Goal: Obtain resource: Download file/media

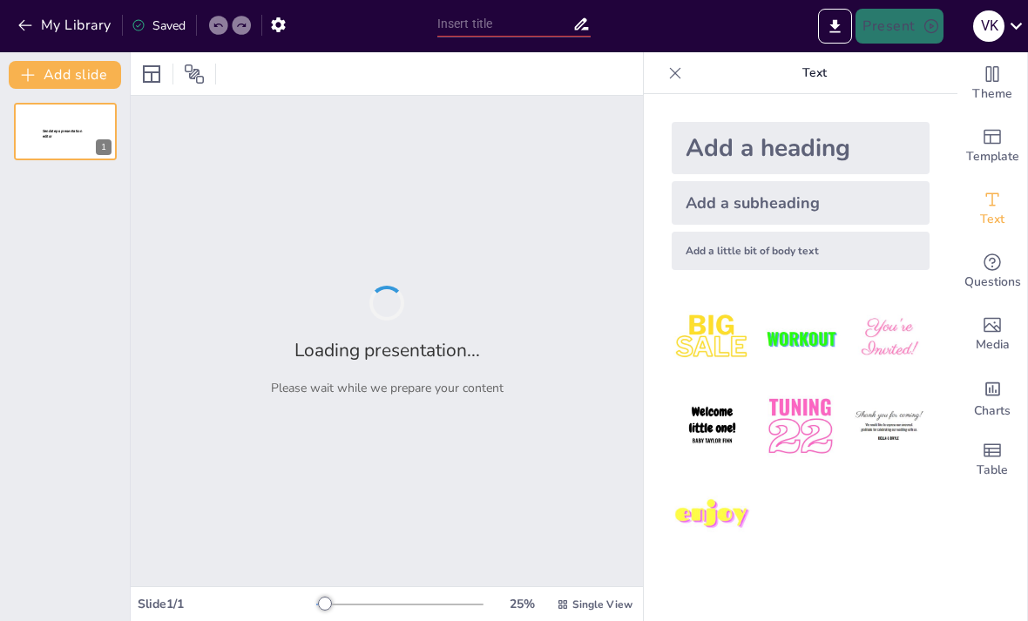
type input "Як штучний інтелект змінює наші звички"
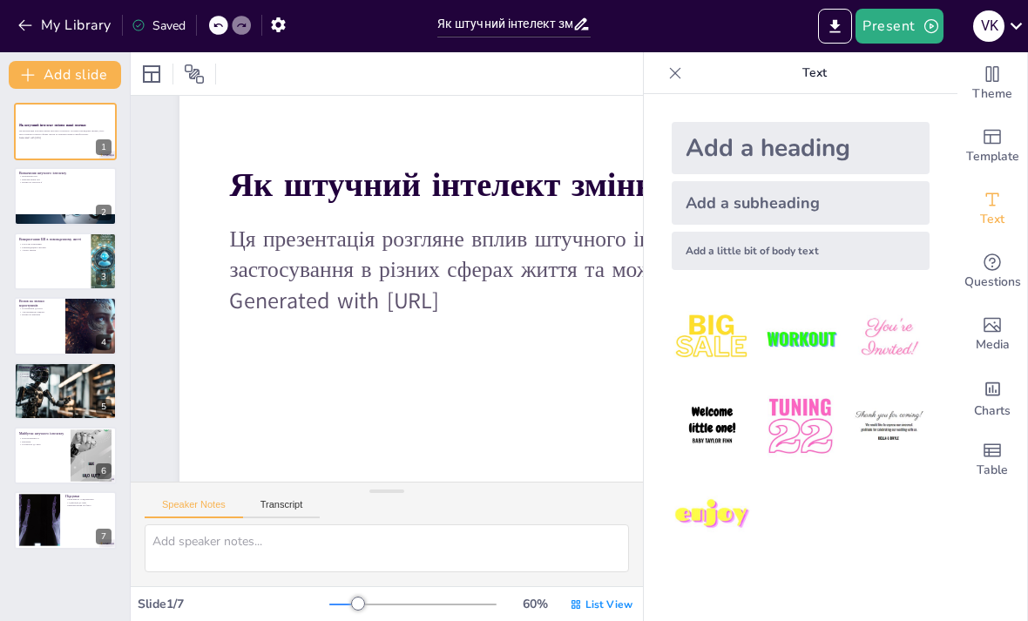
click at [679, 74] on icon at bounding box center [675, 72] width 17 height 17
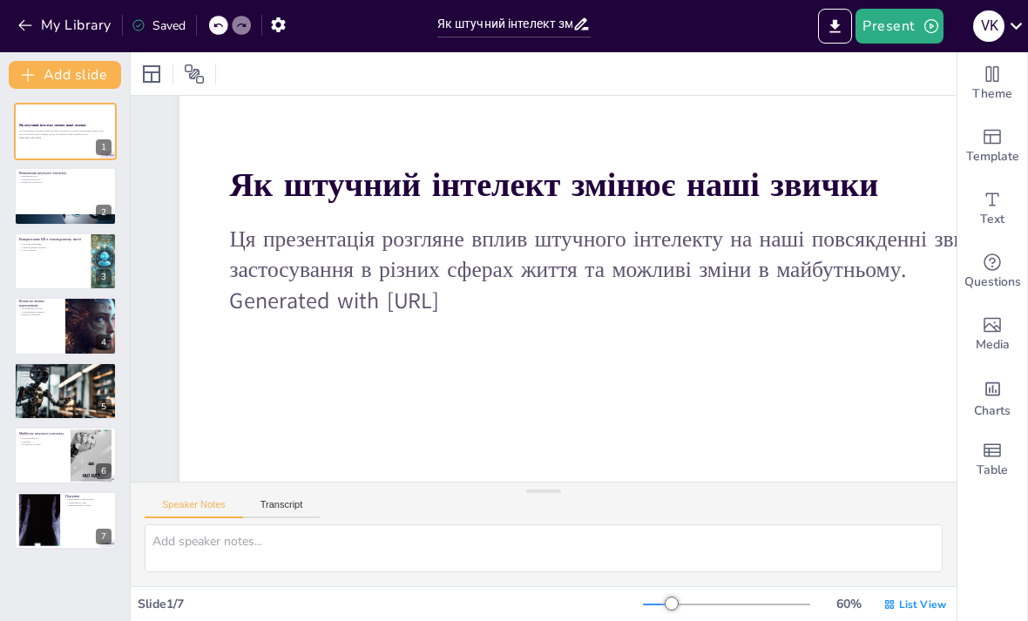
click at [669, 78] on div at bounding box center [544, 73] width 826 height 43
click at [768, 199] on strong "Як штучний інтелект змінює наші звички" at bounding box center [646, 266] width 244 height 631
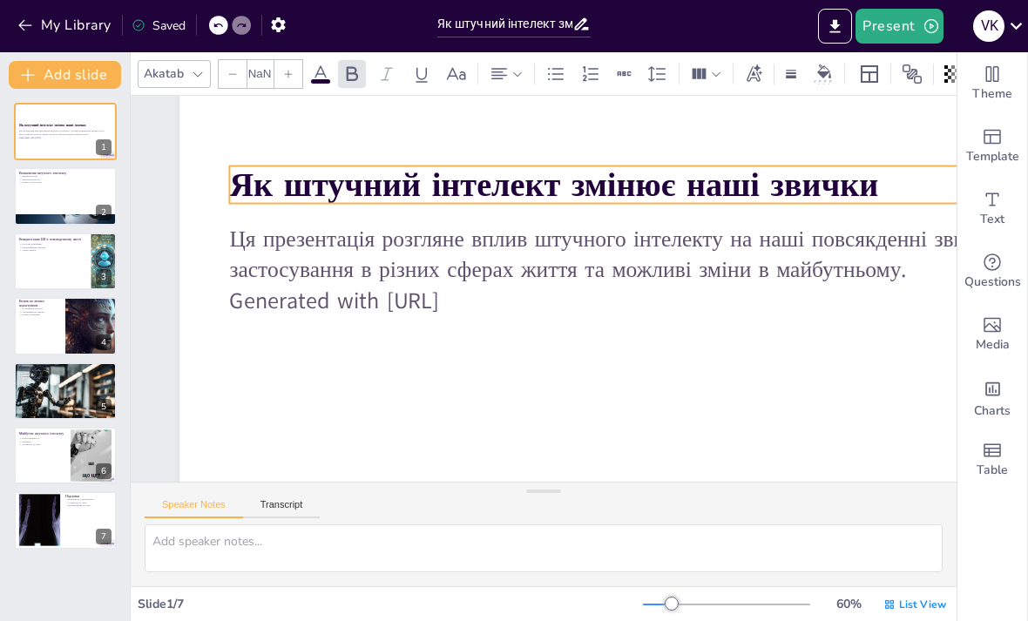
type input "48"
click at [1004, 142] on div "Template" at bounding box center [993, 146] width 70 height 63
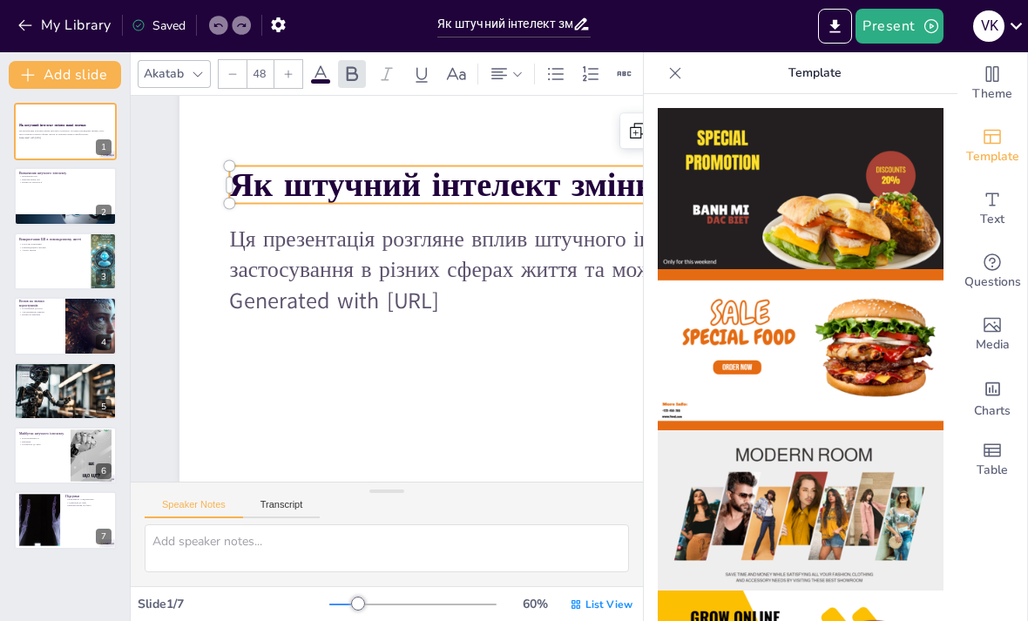
click at [895, 186] on img at bounding box center [801, 188] width 286 height 161
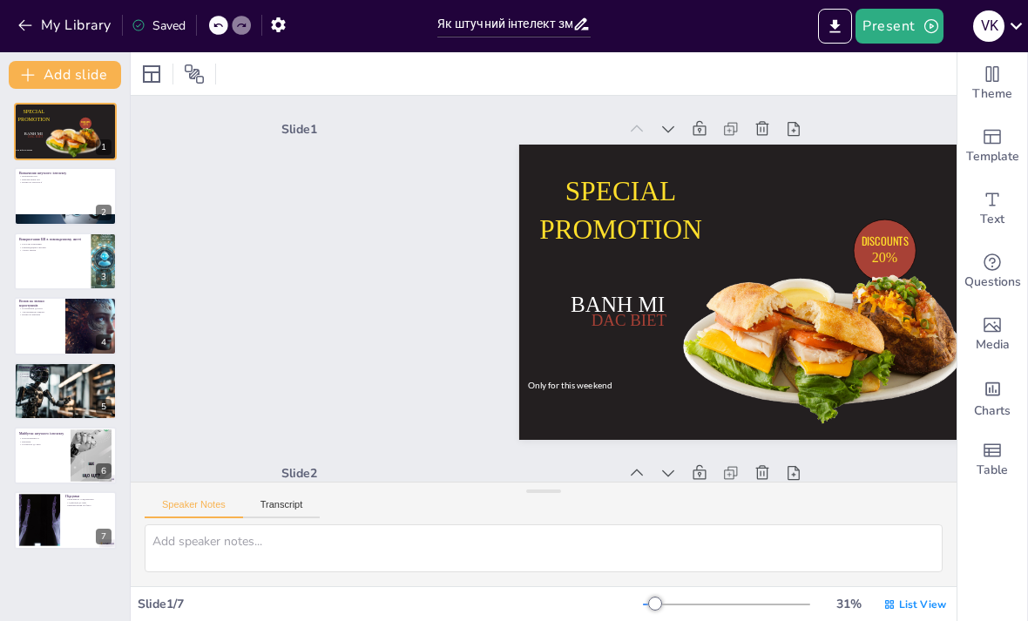
click at [214, 26] on div at bounding box center [218, 25] width 19 height 19
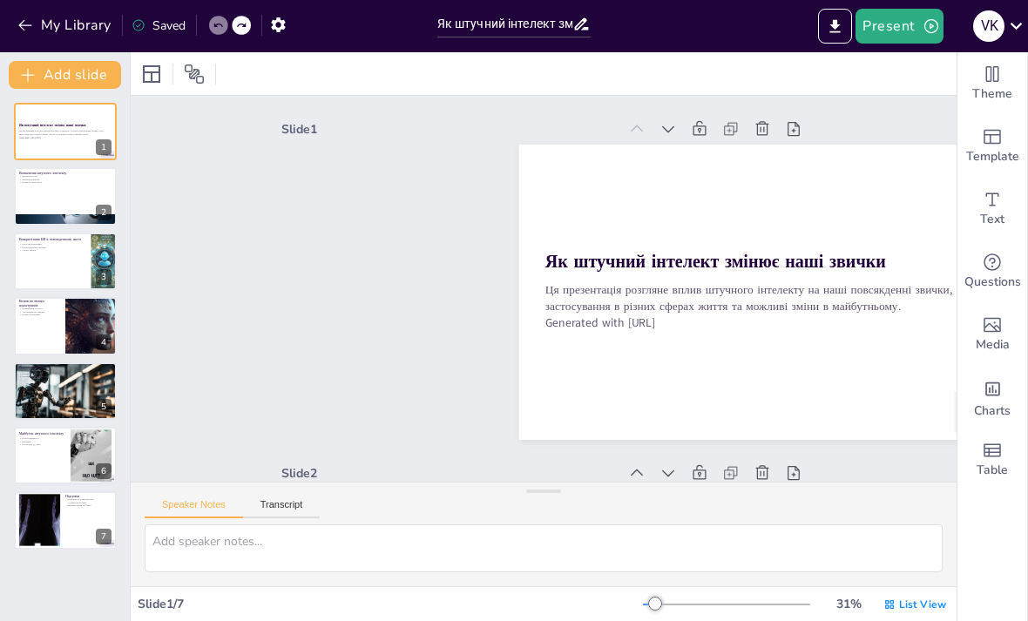
click at [53, 196] on div at bounding box center [65, 196] width 103 height 58
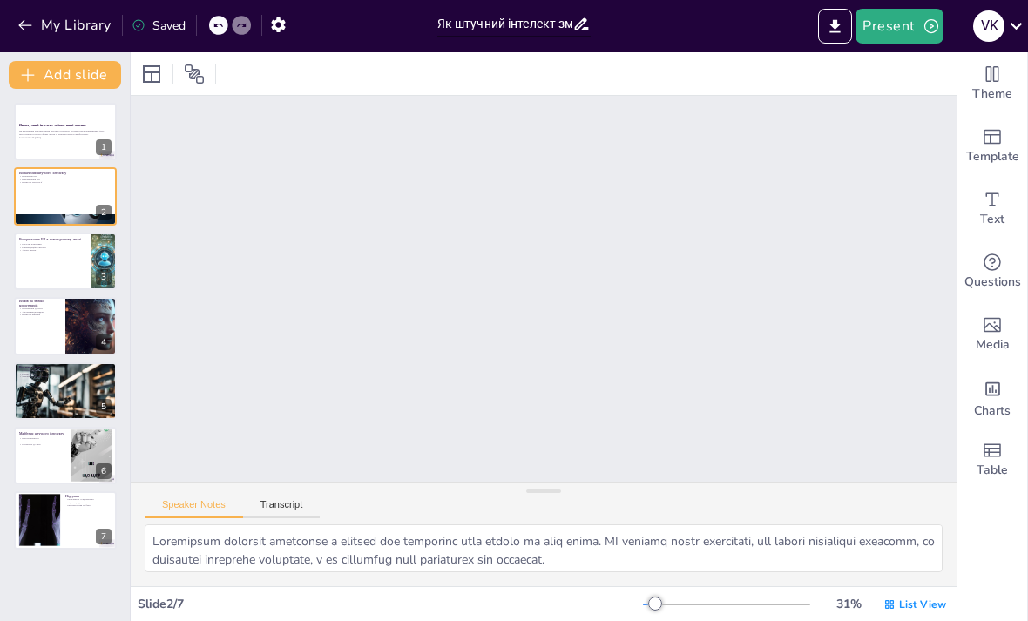
type textarea "Loremipsum dolorsit ametconse a elitsed doe temporinc utla etdolo ma aliq enima…"
click at [61, 135] on p "Ця презентація розгляне вплив штучного інтелекту на наші повсякденні звички, йо…" at bounding box center [65, 133] width 92 height 6
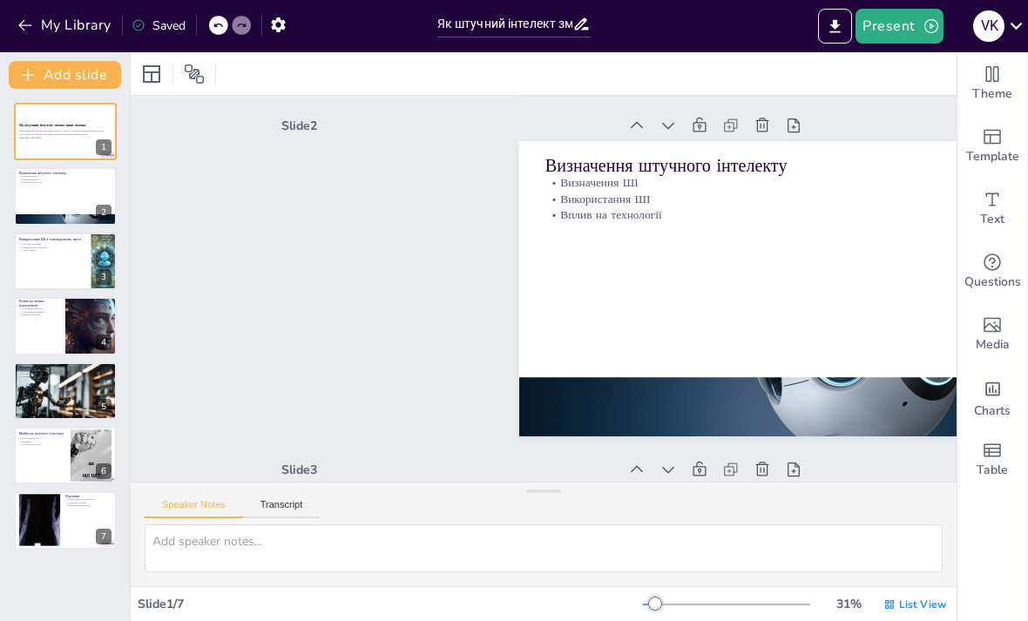
scroll to position [3, 0]
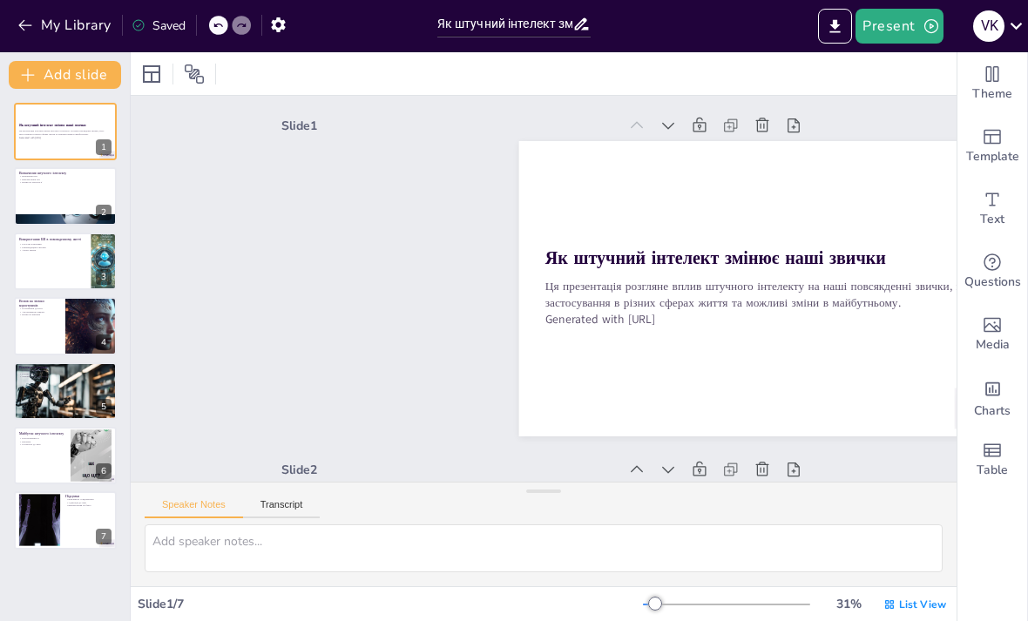
click at [85, 337] on div at bounding box center [91, 326] width 103 height 58
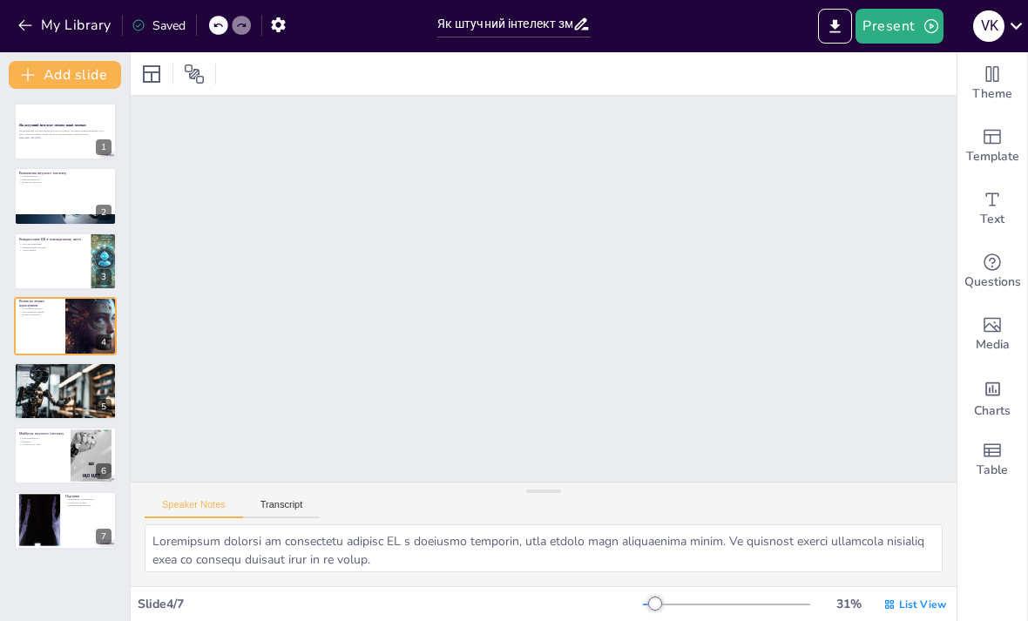
scroll to position [1036, 0]
click at [64, 539] on div at bounding box center [65, 521] width 103 height 58
type textarea "Усвідомлення впливу штучного інтелекту є критично важливим для нашого майбутньо…"
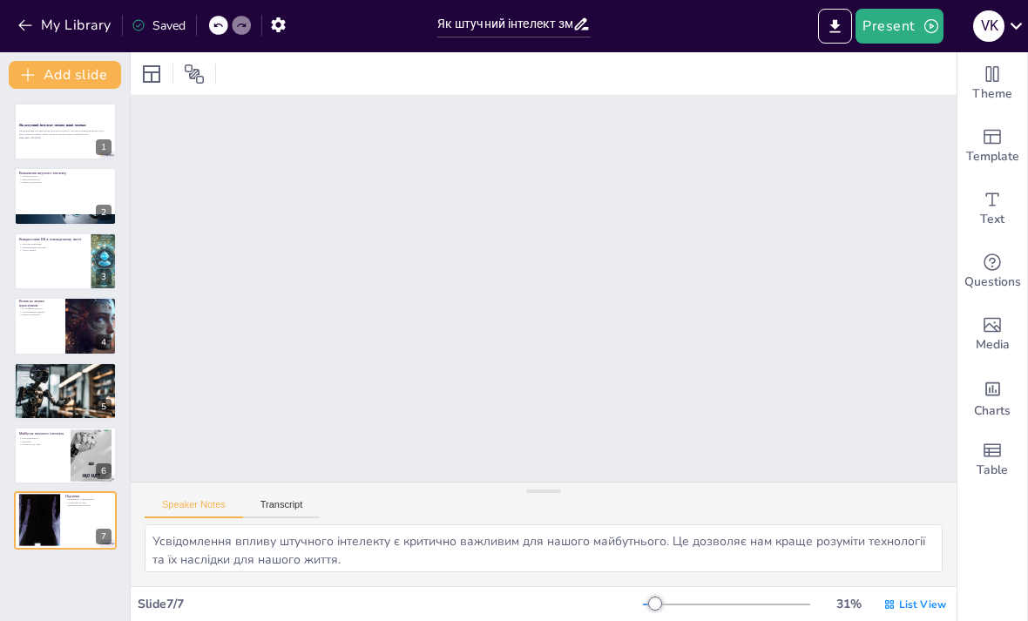
scroll to position [2024, 0]
click at [843, 26] on icon "Export to PowerPoint" at bounding box center [835, 26] width 18 height 18
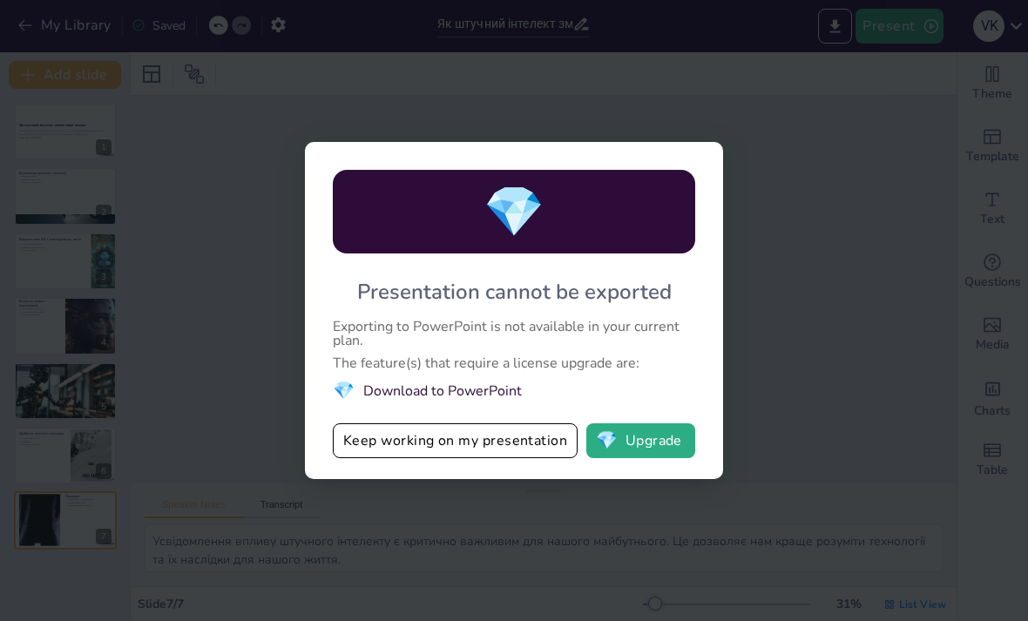
click at [485, 397] on li "💎 Download to PowerPoint" at bounding box center [514, 391] width 363 height 24
click at [472, 394] on li "💎 Download to PowerPoint" at bounding box center [514, 391] width 363 height 24
click at [490, 393] on li "💎 Download to PowerPoint" at bounding box center [514, 391] width 363 height 24
